Goal: Task Accomplishment & Management: Use online tool/utility

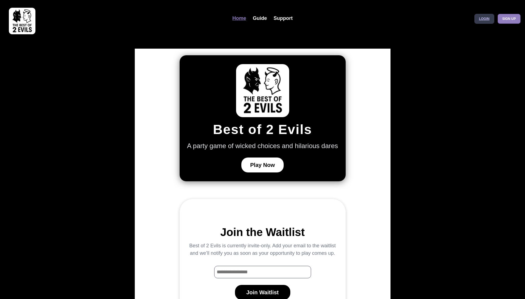
click at [484, 19] on link "Login" at bounding box center [484, 19] width 20 height 10
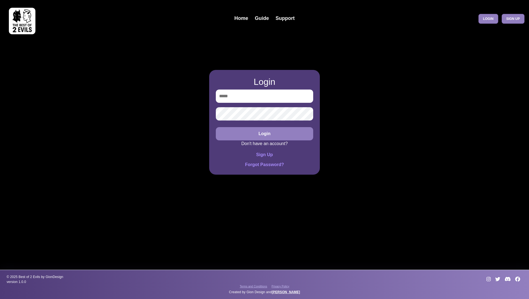
click at [238, 99] on input "email" at bounding box center [264, 96] width 97 height 13
type input "**********"
click at [216, 127] on button "Login" at bounding box center [264, 133] width 97 height 13
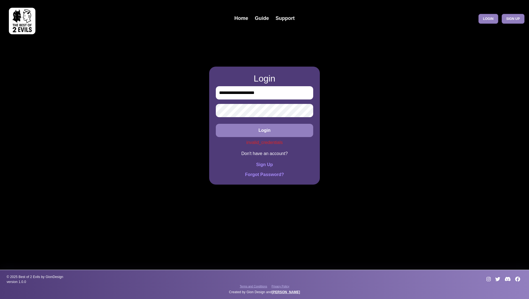
click at [187, 97] on div "**********" at bounding box center [264, 149] width 529 height 299
click at [216, 124] on button "Login" at bounding box center [264, 130] width 97 height 13
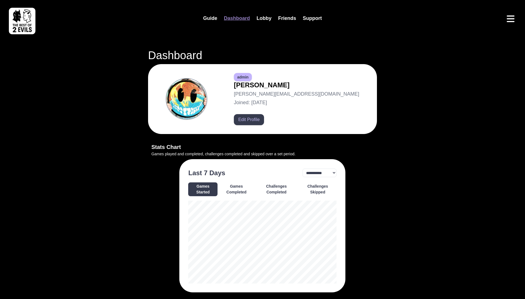
click at [264, 119] on button "Edit Profile" at bounding box center [249, 119] width 30 height 11
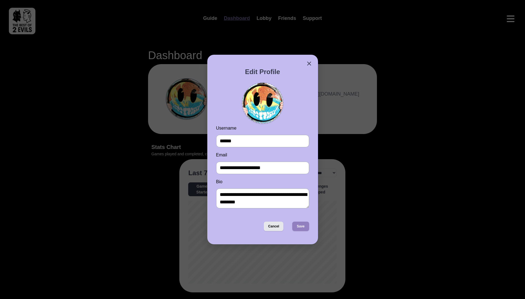
click at [273, 226] on button "Cancel" at bounding box center [274, 226] width 20 height 9
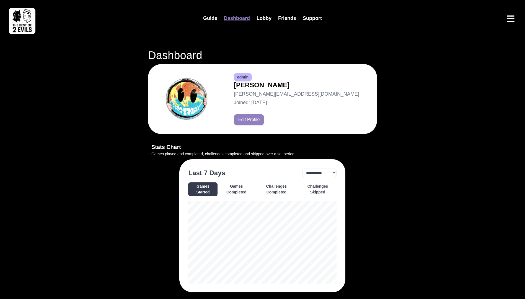
click at [232, 188] on button "Games Completed" at bounding box center [235, 190] width 35 height 14
click at [276, 186] on button "Challenges Completed" at bounding box center [276, 190] width 42 height 14
click at [325, 188] on button "Challenges Skipped" at bounding box center [317, 190] width 38 height 14
click at [331, 171] on select "**********" at bounding box center [319, 173] width 34 height 9
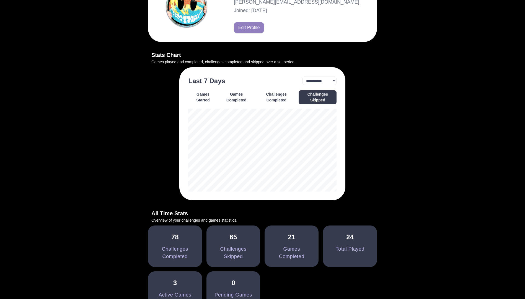
scroll to position [88, 0]
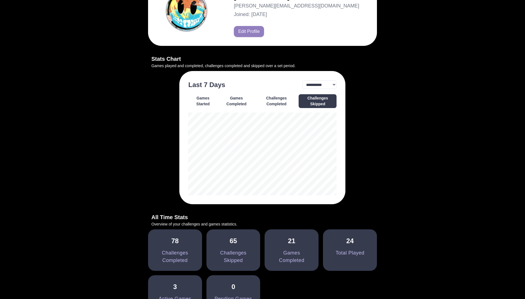
drag, startPoint x: 369, startPoint y: 217, endPoint x: 274, endPoint y: 101, distance: 150.5
click at [274, 101] on button "Challenges Completed" at bounding box center [276, 101] width 42 height 14
click at [238, 100] on button "Games Completed" at bounding box center [235, 101] width 35 height 14
click at [322, 101] on button "Challenges Skipped" at bounding box center [317, 101] width 38 height 14
click at [332, 87] on select "**********" at bounding box center [319, 84] width 34 height 9
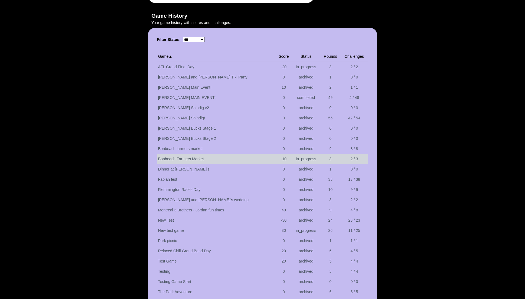
scroll to position [514, 0]
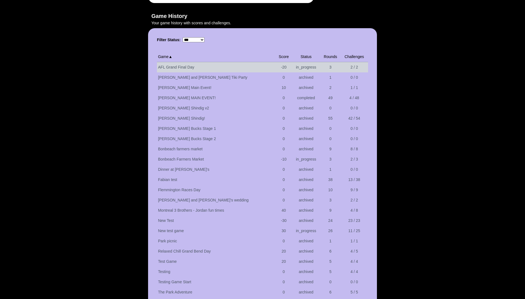
click at [210, 63] on td "AFL Grand Final Day" at bounding box center [216, 67] width 119 height 11
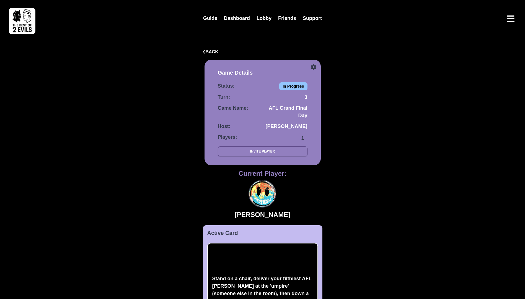
click at [313, 67] on icon at bounding box center [314, 67] width 6 height 6
select select "**********"
select select "*********"
select select "***"
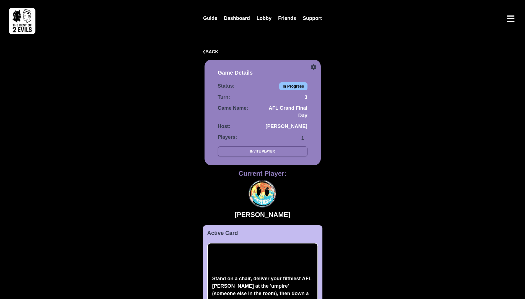
select select
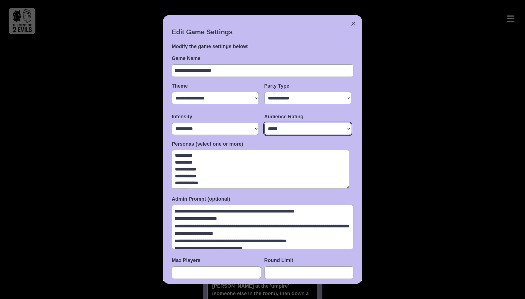
click at [318, 134] on select "* ** * ****** *****" at bounding box center [307, 129] width 87 height 12
select select "*"
click at [264, 123] on select "* ** * ****** *****" at bounding box center [307, 129] width 87 height 12
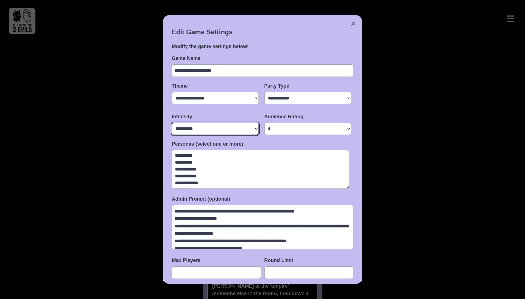
click at [225, 130] on select "**** ********* **** **** *******" at bounding box center [215, 129] width 87 height 12
click at [172, 123] on select "**** ********* **** **** *******" at bounding box center [215, 129] width 87 height 12
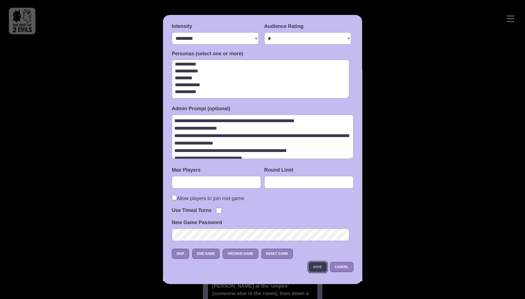
click at [316, 266] on button "Save" at bounding box center [317, 267] width 18 height 10
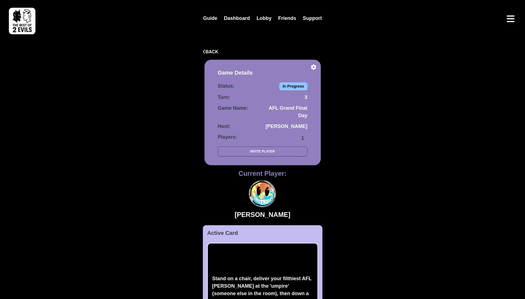
scroll to position [125, 0]
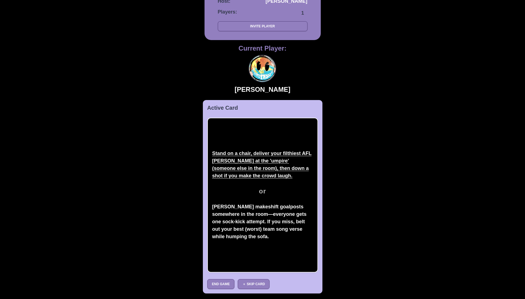
click at [238, 159] on button "Stand on a chair, deliver your filthiest AFL [PERSON_NAME] at the 'umpire' (som…" at bounding box center [262, 165] width 101 height 32
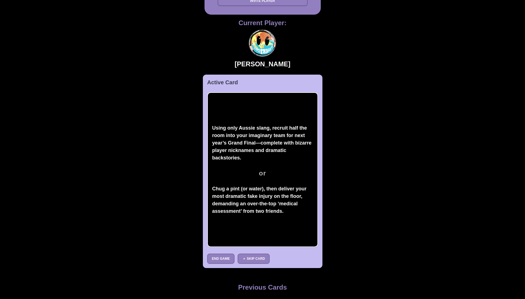
scroll to position [235, 0]
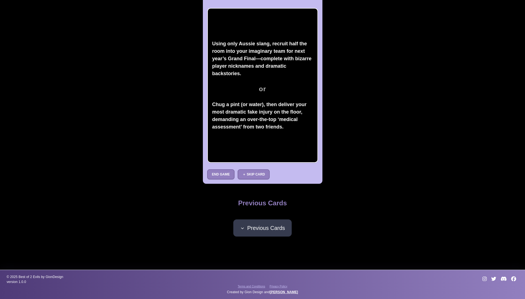
click at [260, 220] on button "Previous Cards" at bounding box center [262, 228] width 58 height 17
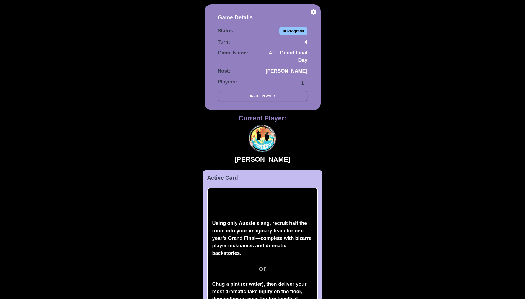
scroll to position [0, 0]
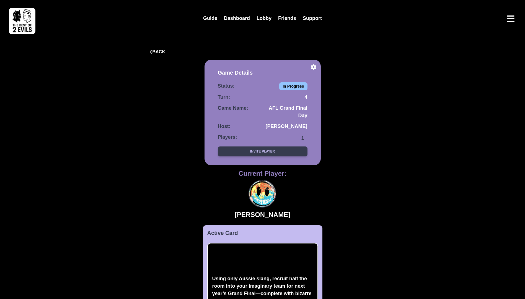
click at [274, 153] on button "Invite Player" at bounding box center [263, 152] width 90 height 10
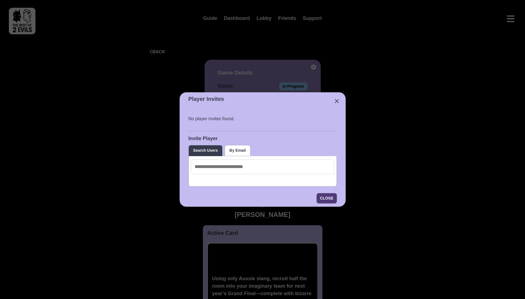
click at [212, 170] on input at bounding box center [262, 167] width 143 height 15
type input "*"
type input "******"
click at [236, 150] on button "By Email" at bounding box center [238, 150] width 26 height 11
click at [321, 197] on button "Close" at bounding box center [326, 198] width 20 height 10
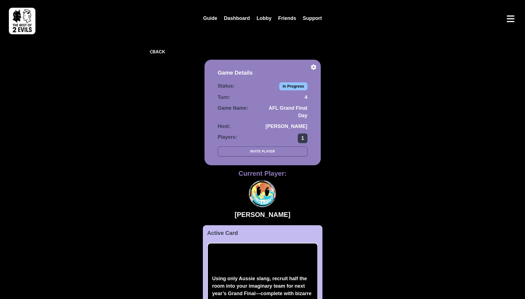
click at [299, 137] on span "1" at bounding box center [302, 139] width 9 height 10
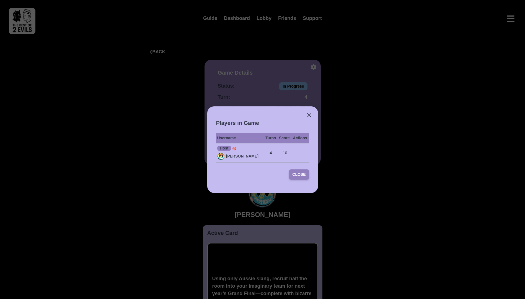
click at [302, 178] on button "Close" at bounding box center [299, 175] width 20 height 10
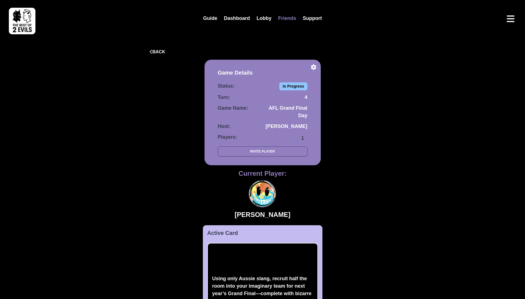
click at [285, 19] on link "Friends" at bounding box center [287, 18] width 25 height 12
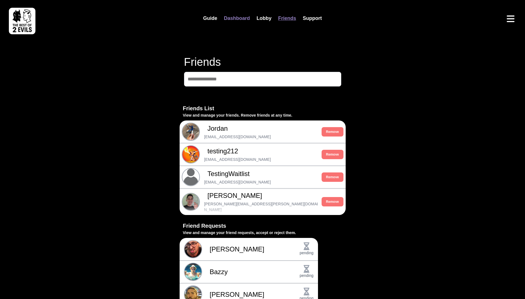
click at [238, 21] on link "Dashboard" at bounding box center [236, 18] width 33 height 12
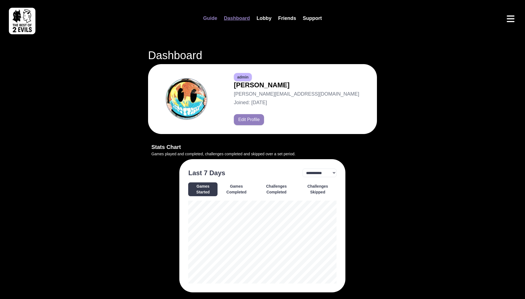
click at [217, 20] on link "Guide" at bounding box center [210, 18] width 21 height 12
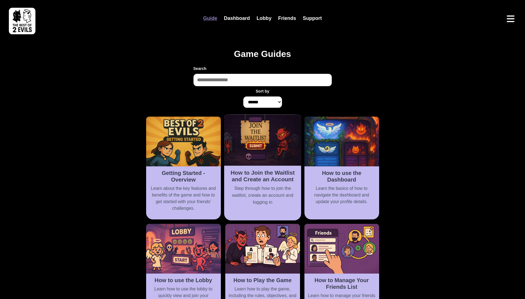
click at [276, 175] on h2 "How to Join the Waitlist and Create an Account" at bounding box center [262, 177] width 70 height 14
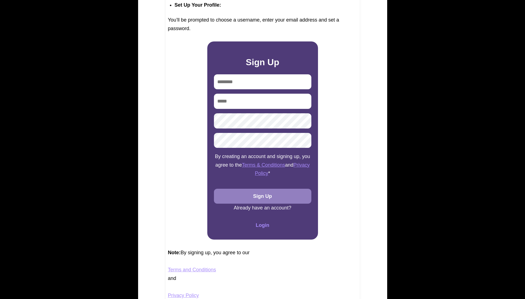
scroll to position [699, 0]
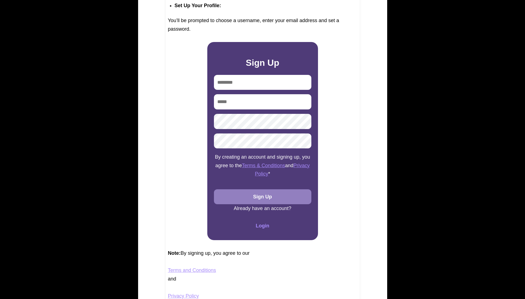
click at [287, 80] on input "text" at bounding box center [262, 82] width 97 height 15
click at [257, 108] on input "email" at bounding box center [262, 101] width 97 height 15
click at [186, 168] on div "Welcome to Best of 2 Evils ! This guide will walk you through the process of cr…" at bounding box center [263, 61] width 194 height 1040
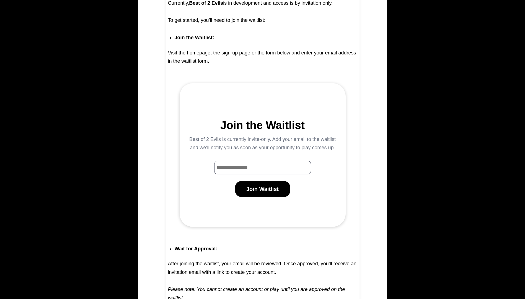
scroll to position [274, 0]
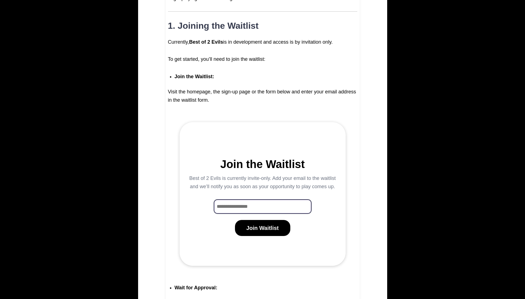
click at [228, 209] on input "Waitlist Email Input" at bounding box center [262, 207] width 97 height 14
click at [188, 188] on p "Best of 2 Evils is currently invite-only. Add your email to the waitlist and we…" at bounding box center [262, 182] width 148 height 17
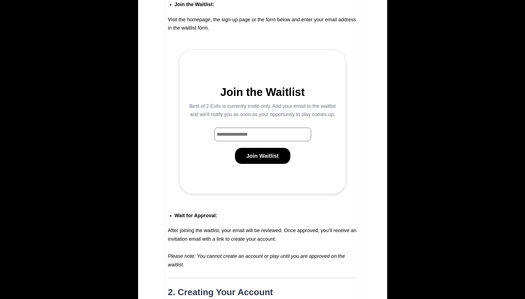
scroll to position [0, 0]
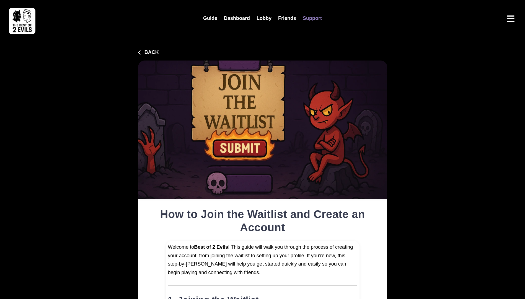
click at [314, 19] on link "Support" at bounding box center [312, 18] width 26 height 12
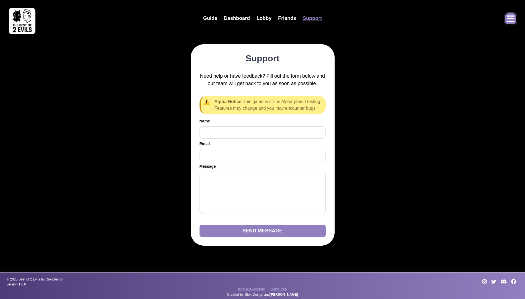
click at [506, 18] on icon "Open menu" at bounding box center [510, 18] width 9 height 9
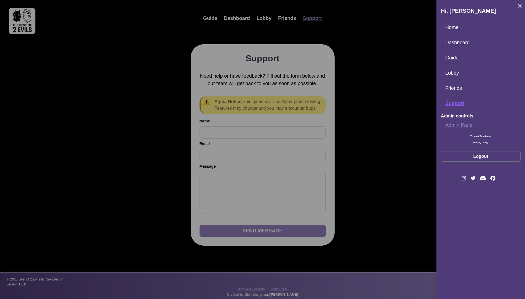
click at [461, 124] on link "Admin Panel" at bounding box center [481, 125] width 80 height 12
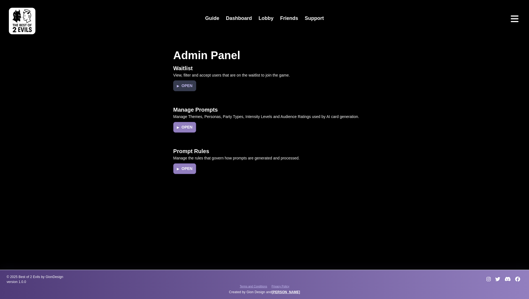
click at [183, 85] on button "▶ Open" at bounding box center [184, 85] width 23 height 11
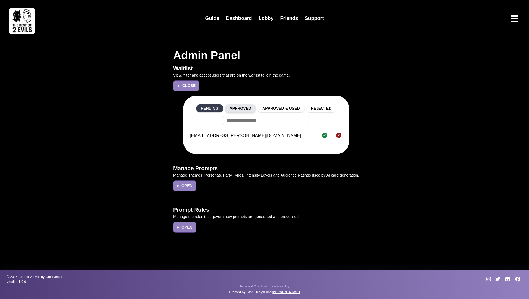
click at [244, 111] on button "Approved" at bounding box center [240, 109] width 31 height 8
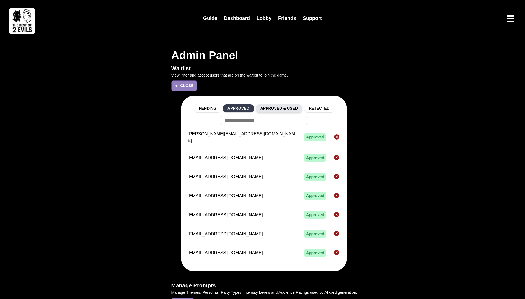
click at [277, 108] on button "Approved & Used" at bounding box center [279, 109] width 46 height 8
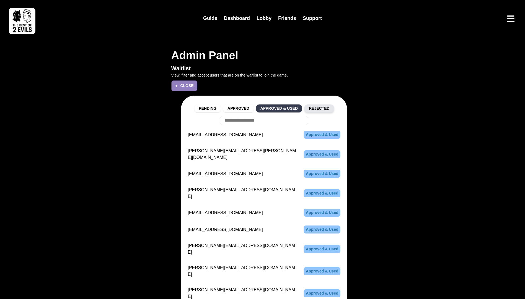
click at [314, 111] on button "Rejected" at bounding box center [319, 109] width 30 height 8
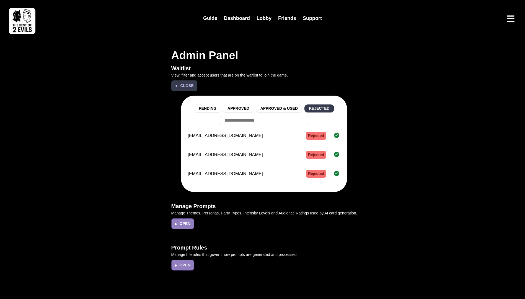
click at [178, 85] on span "▼" at bounding box center [176, 86] width 3 height 5
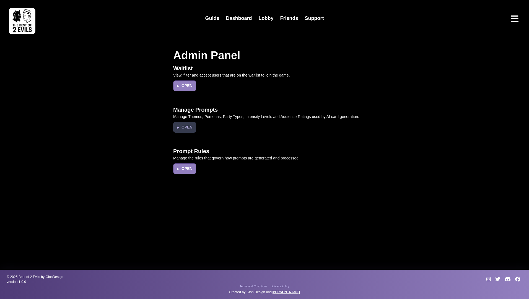
click at [184, 126] on button "▶ Open" at bounding box center [184, 127] width 23 height 11
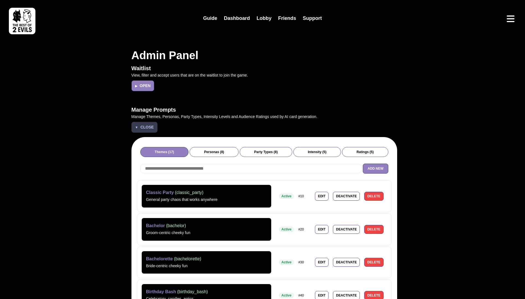
click at [141, 124] on span "Close" at bounding box center [146, 127] width 13 height 6
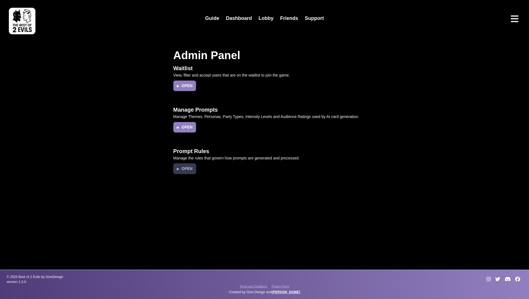
click at [192, 165] on button "▶ Open" at bounding box center [184, 168] width 23 height 11
